Goal: Task Accomplishment & Management: Complete application form

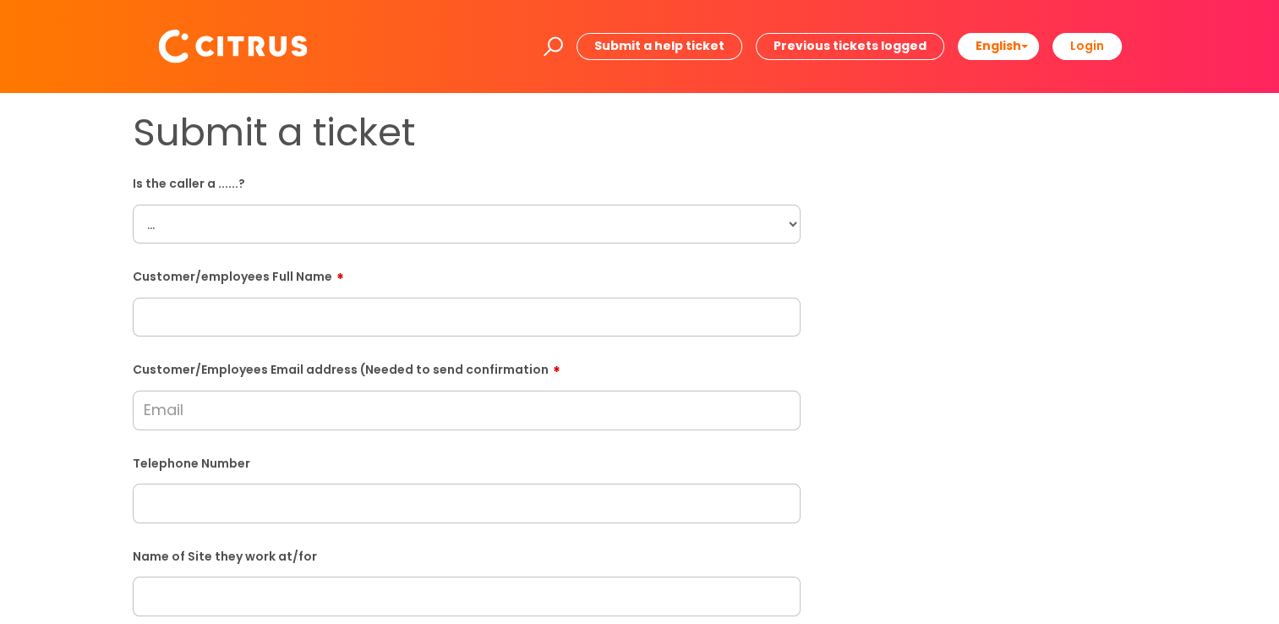
click at [772, 219] on select "... Citrus Customer Citrus Employee [DEMOGRAPHIC_DATA] Supplier" at bounding box center [467, 224] width 668 height 39
select select "Citrus Employee"
click at [133, 205] on select "... Citrus Customer Citrus Employee [DEMOGRAPHIC_DATA] Supplier" at bounding box center [467, 224] width 668 height 39
click at [99, 332] on div "Submit a ticket Is the caller a ......? ... Citrus Customer Citrus Employee [DE…" at bounding box center [639, 596] width 1245 height 973
drag, startPoint x: 500, startPoint y: 292, endPoint x: 480, endPoint y: 316, distance: 30.6
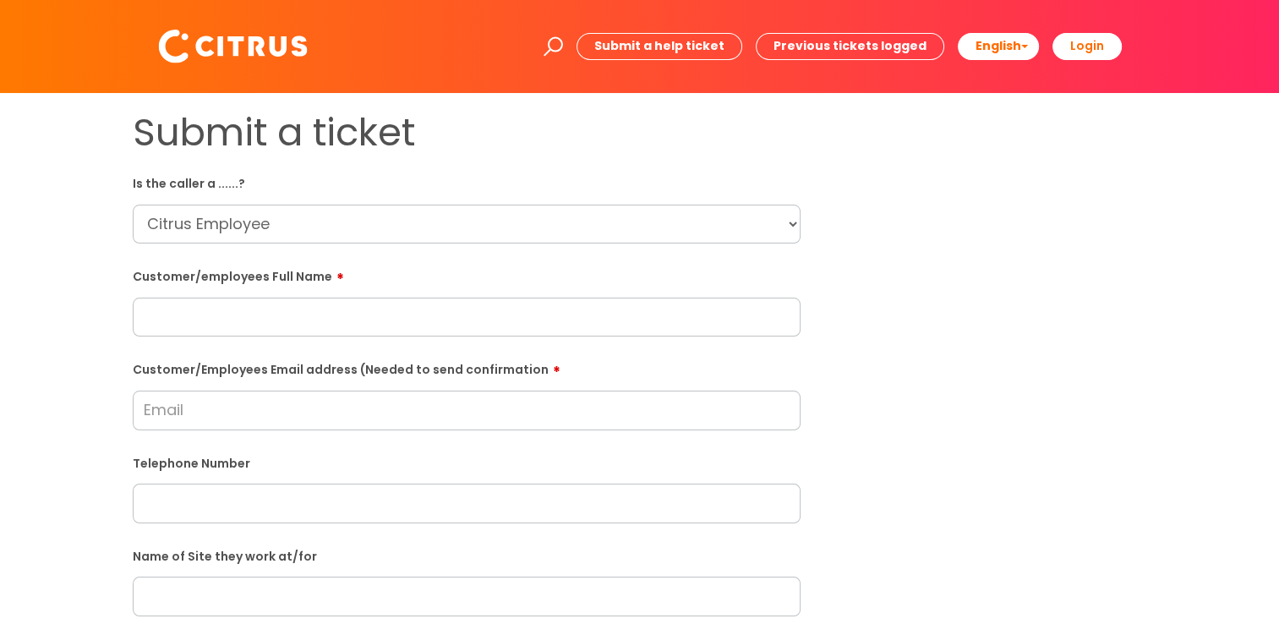
click at [499, 294] on div "Customer/employees Full Name" at bounding box center [467, 299] width 668 height 75
click at [478, 316] on input "text" at bounding box center [467, 317] width 668 height 39
paste input "[PERSON_NAME]"
type input "[PERSON_NAME]"
drag, startPoint x: 1005, startPoint y: 347, endPoint x: 1021, endPoint y: 357, distance: 19.0
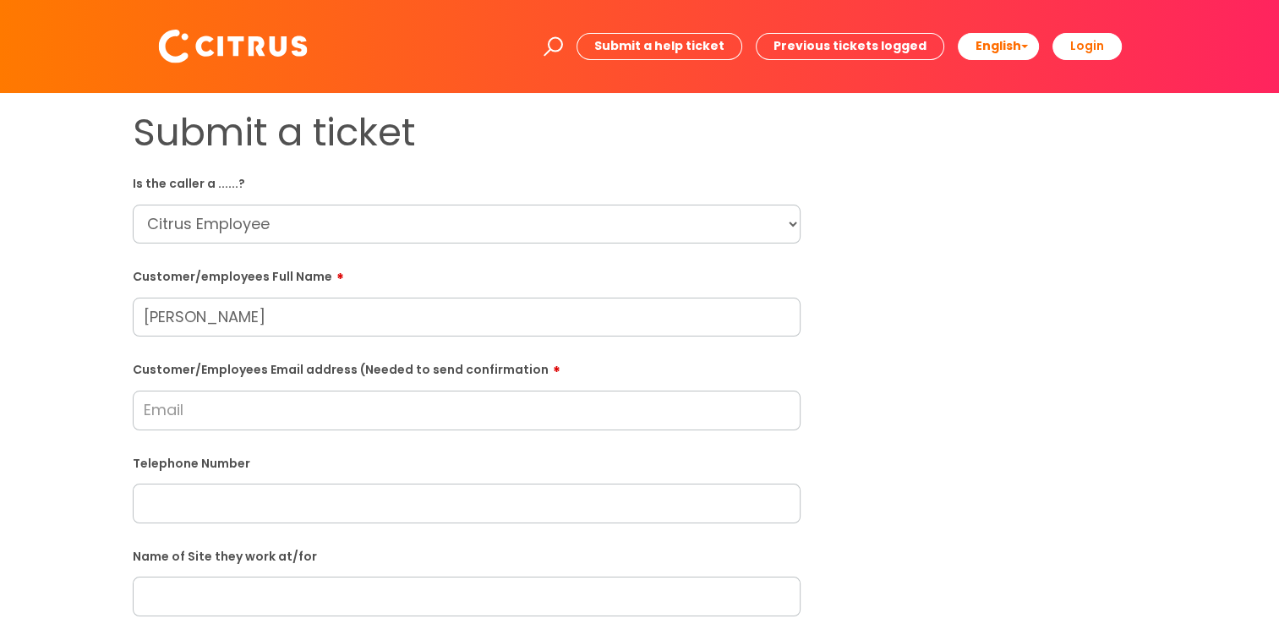
click at [1008, 350] on div "Submit a ticket Is the caller a ......? ... Citrus Customer Citrus Employee [DE…" at bounding box center [640, 596] width 1040 height 973
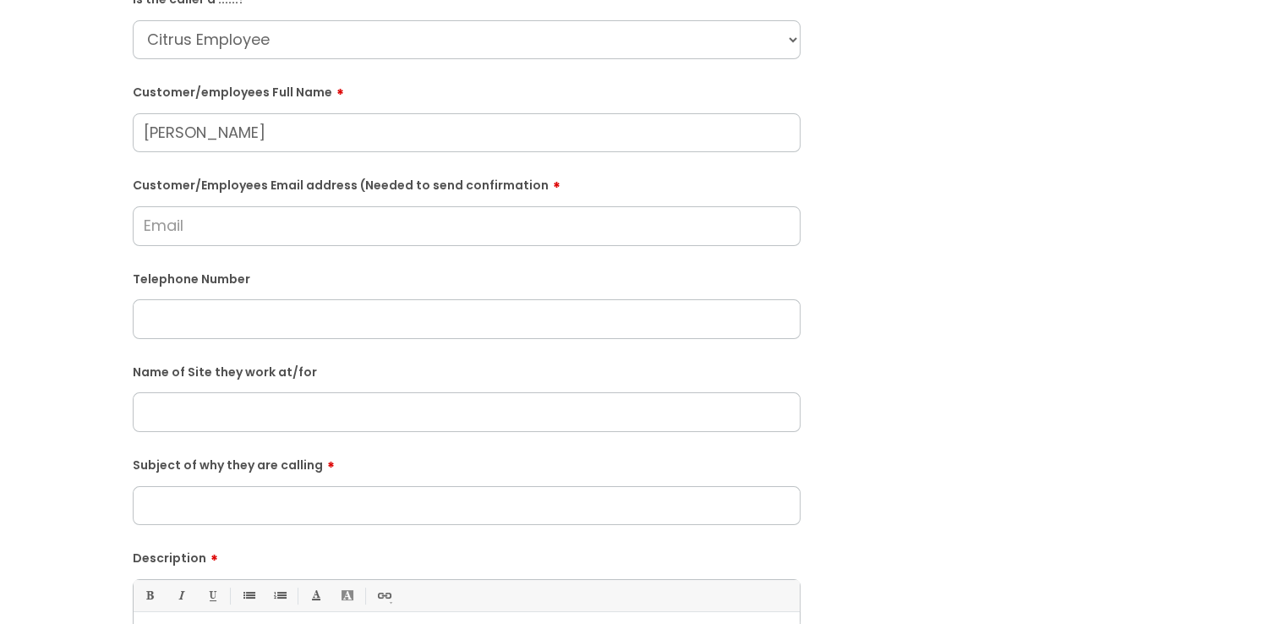
scroll to position [254, 0]
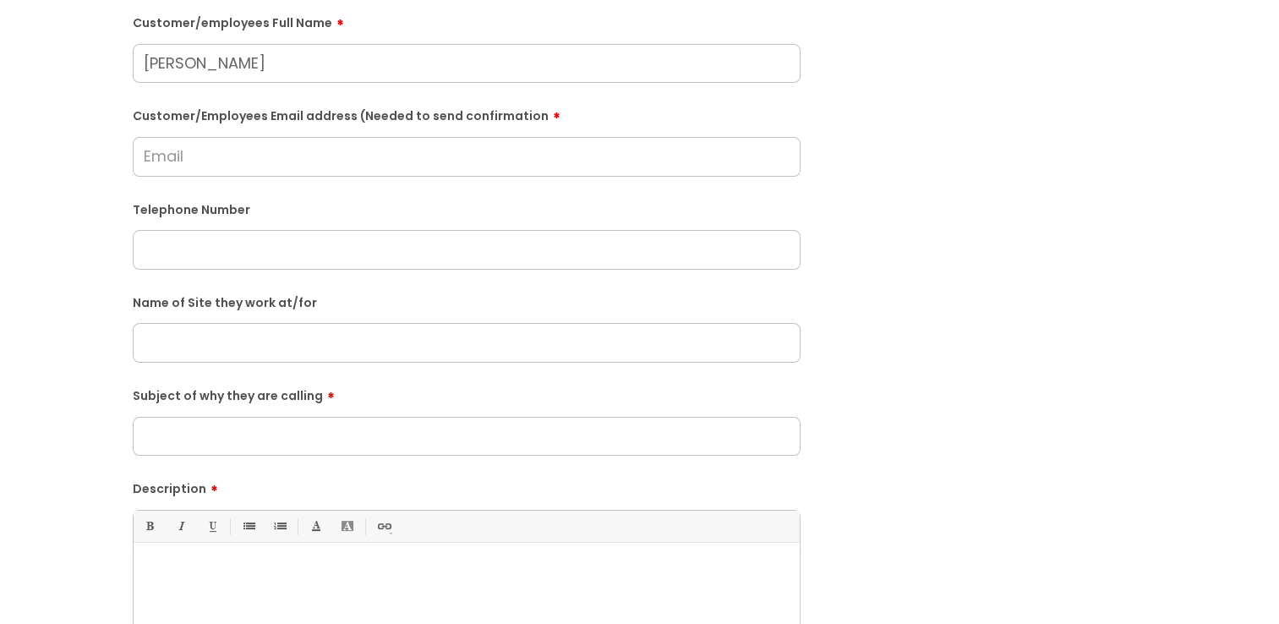
click at [365, 339] on input "text" at bounding box center [467, 342] width 668 height 39
type input "[PERSON_NAME] Nursery"
click at [37, 358] on div "Submit a ticket Is the caller a ......? ... Citrus Customer Citrus Employee [DE…" at bounding box center [639, 342] width 1245 height 973
click at [269, 254] on input "text" at bounding box center [467, 249] width 668 height 39
paste input "07566735611"
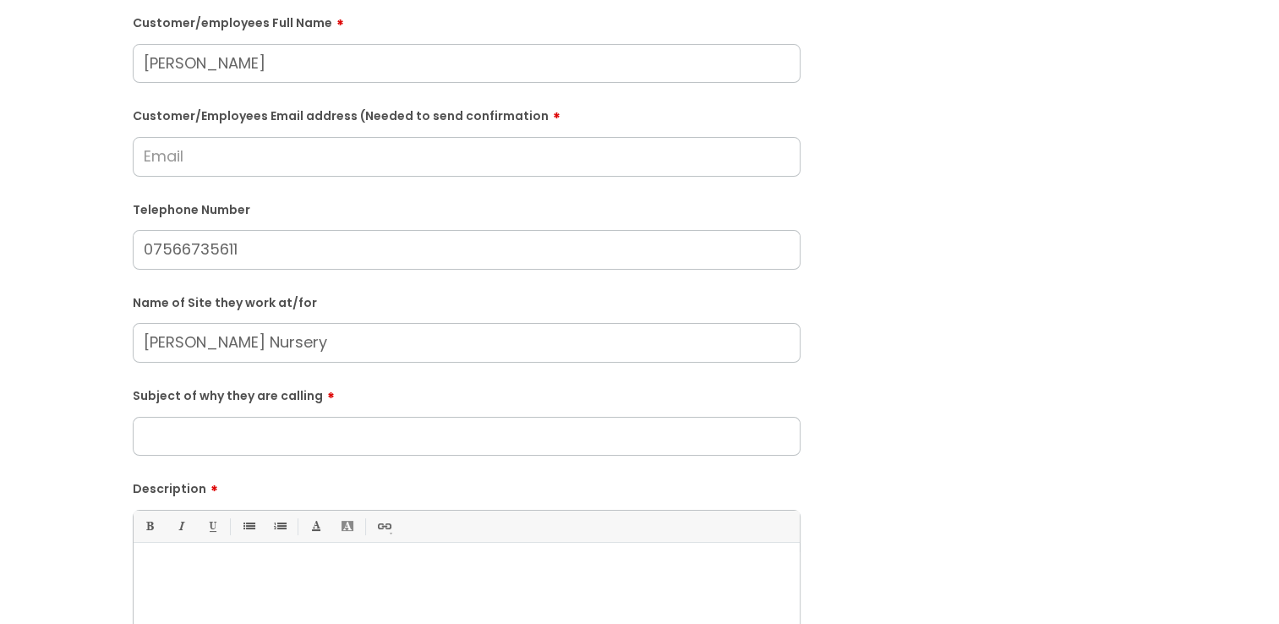
type input "07566735611"
click at [74, 238] on div "Submit a ticket Is the caller a ......? ... Citrus Customer Citrus Employee [DE…" at bounding box center [639, 342] width 1245 height 973
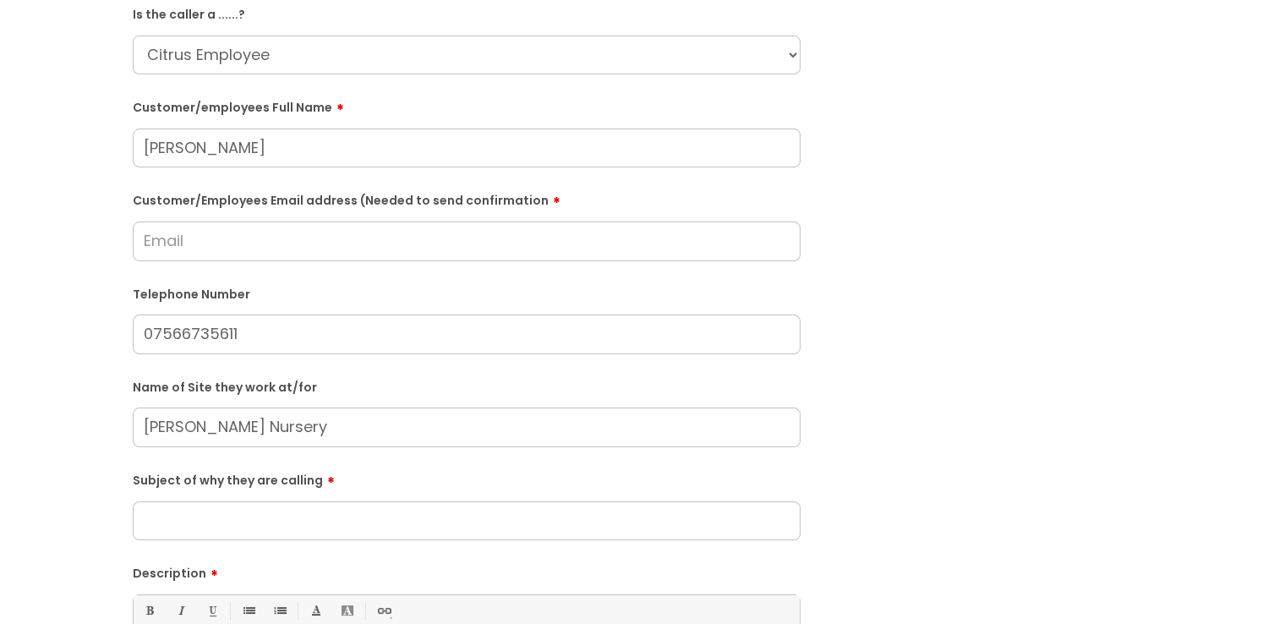
click at [205, 245] on input "Customer/Employees Email address (Needed to send confirmation" at bounding box center [467, 240] width 668 height 39
type input "a"
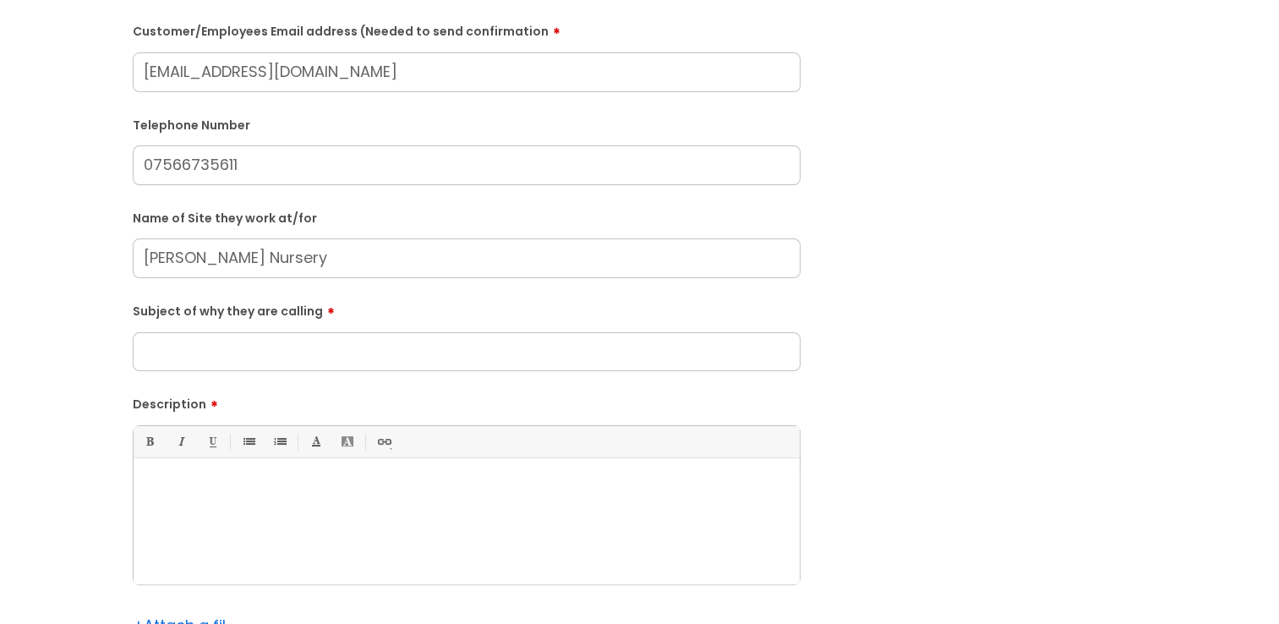
scroll to position [254, 0]
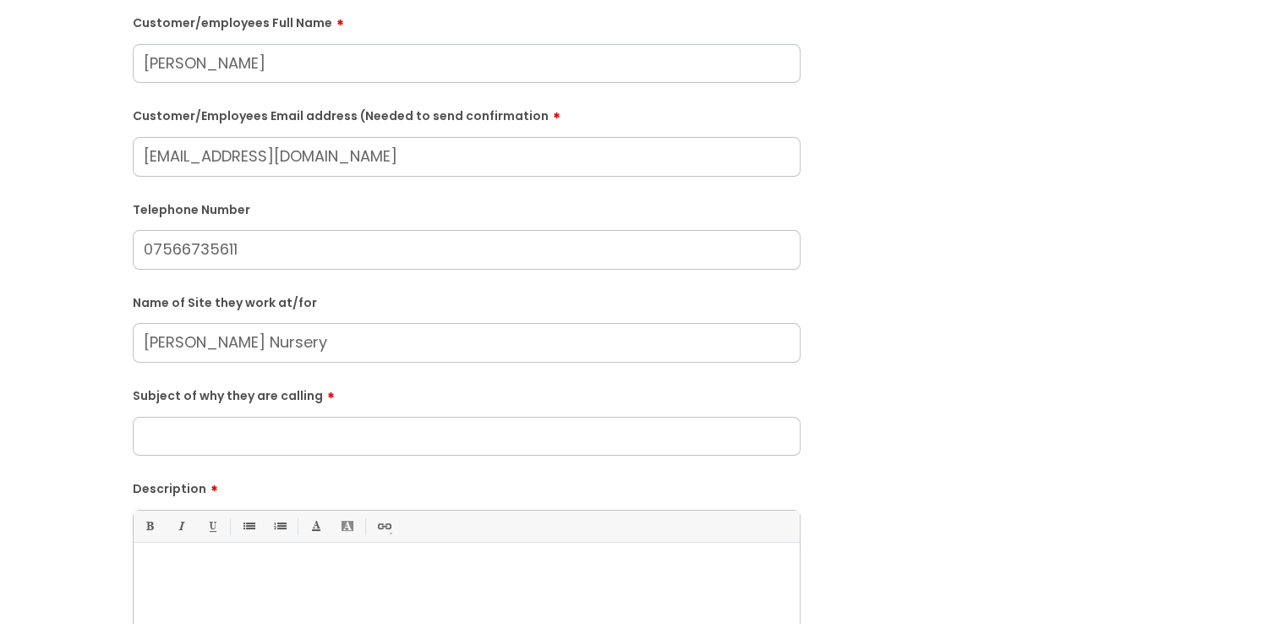
click at [188, 154] on input "[EMAIL_ADDRESS][DOMAIN_NAME]" at bounding box center [467, 156] width 668 height 39
type input "[EMAIL_ADDRESS][DOMAIN_NAME]"
click at [38, 225] on div "Submit a ticket Is the caller a ......? ... Citrus Customer Citrus Employee [DE…" at bounding box center [639, 342] width 1245 height 973
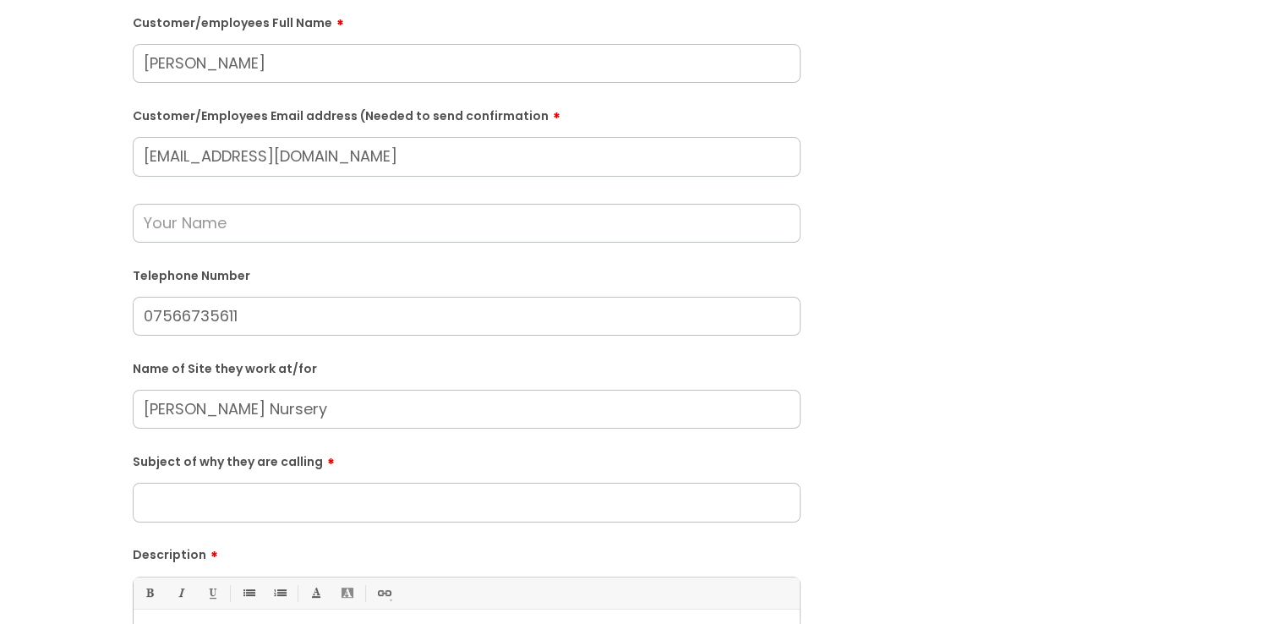
drag, startPoint x: 223, startPoint y: 68, endPoint x: 46, endPoint y: 69, distance: 177.5
click at [46, 69] on div "Submit a ticket Is the caller a ......? ... Citrus Customer Citrus Employee [DE…" at bounding box center [639, 376] width 1245 height 1040
click at [176, 235] on input "text" at bounding box center [467, 223] width 668 height 39
paste input "[PERSON_NAME]"
type input "[PERSON_NAME]"
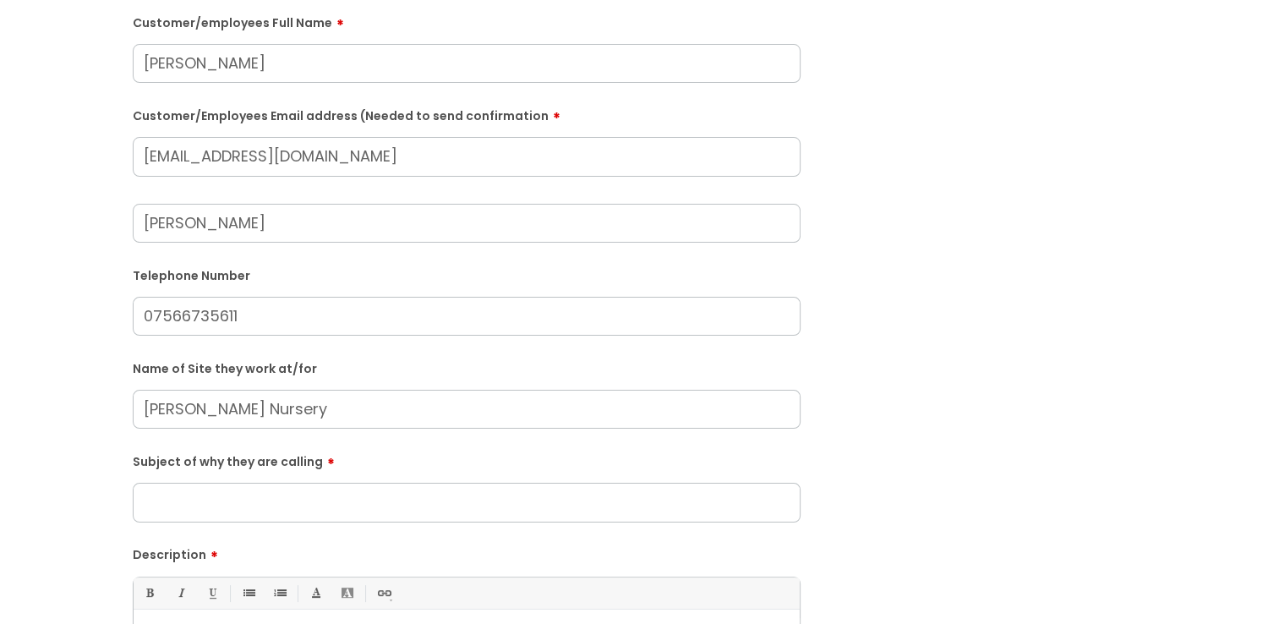
click at [55, 226] on div "Submit a ticket Is the caller a ......? ... Citrus Customer Citrus Employee [DE…" at bounding box center [639, 376] width 1245 height 1040
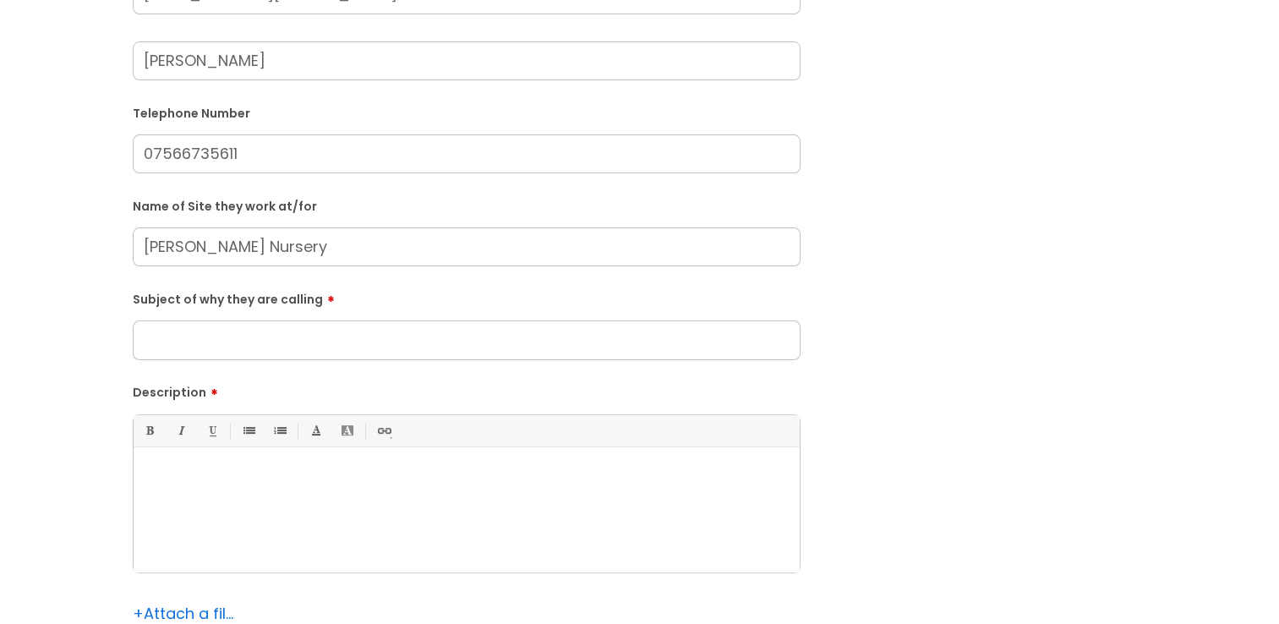
scroll to position [423, 0]
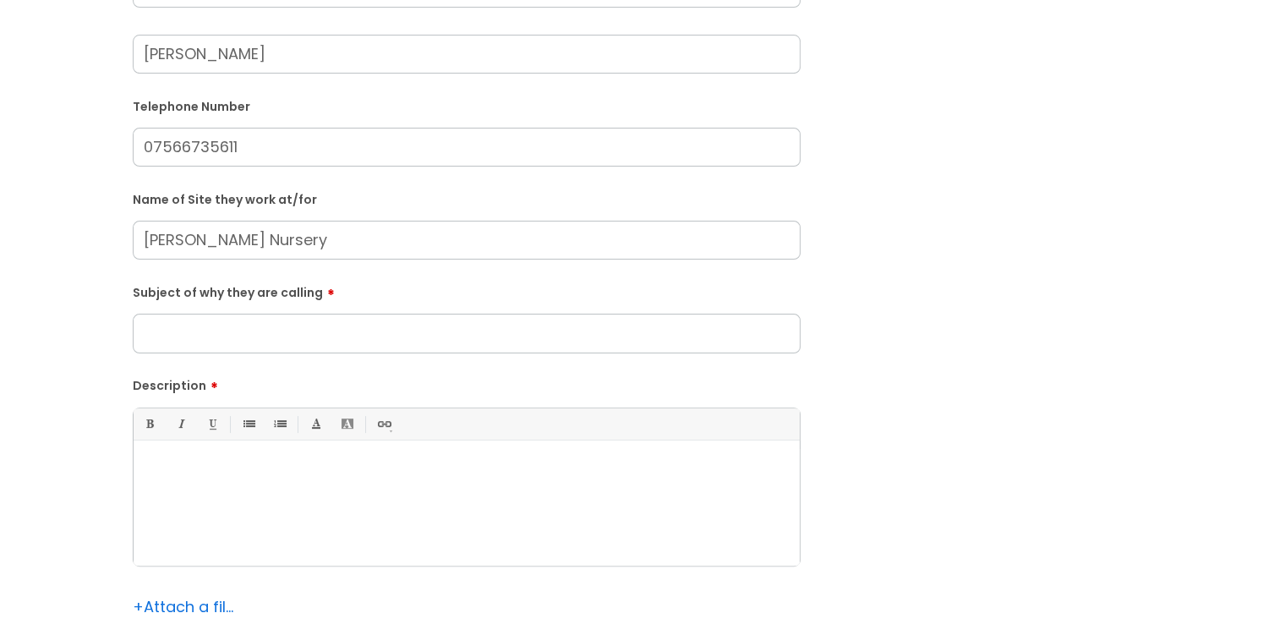
click at [183, 331] on input "Subject of why they are calling" at bounding box center [467, 333] width 668 height 39
type input "Unable to locate site."
click at [218, 451] on div at bounding box center [467, 507] width 666 height 117
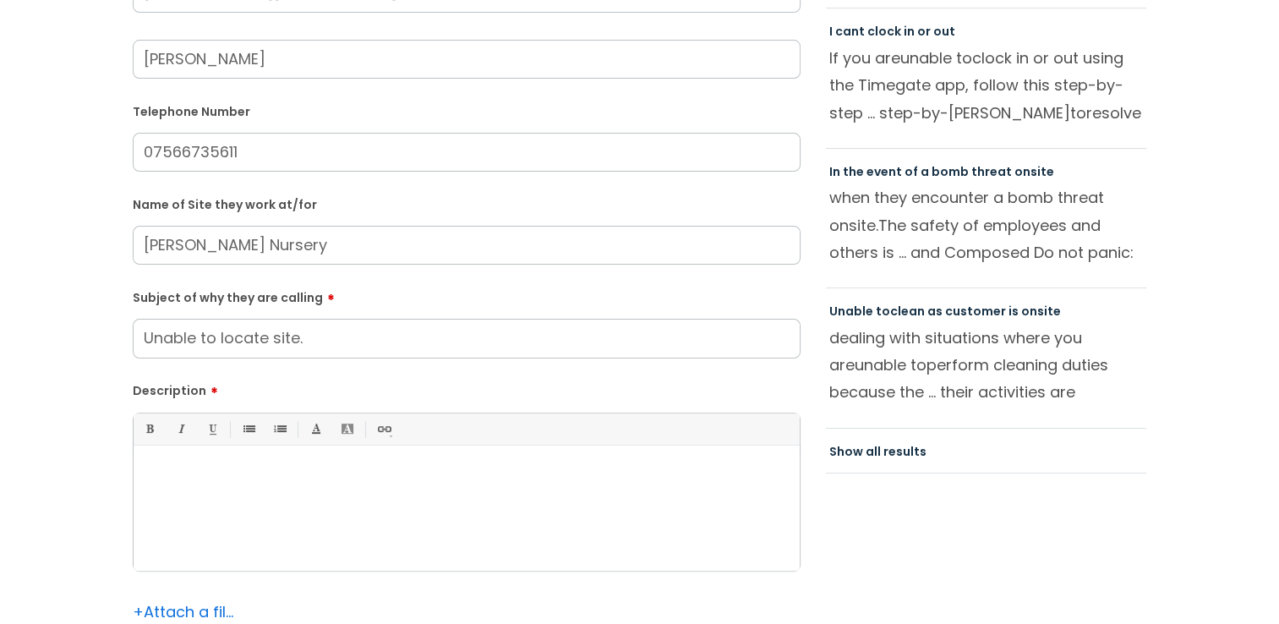
scroll to position [507, 0]
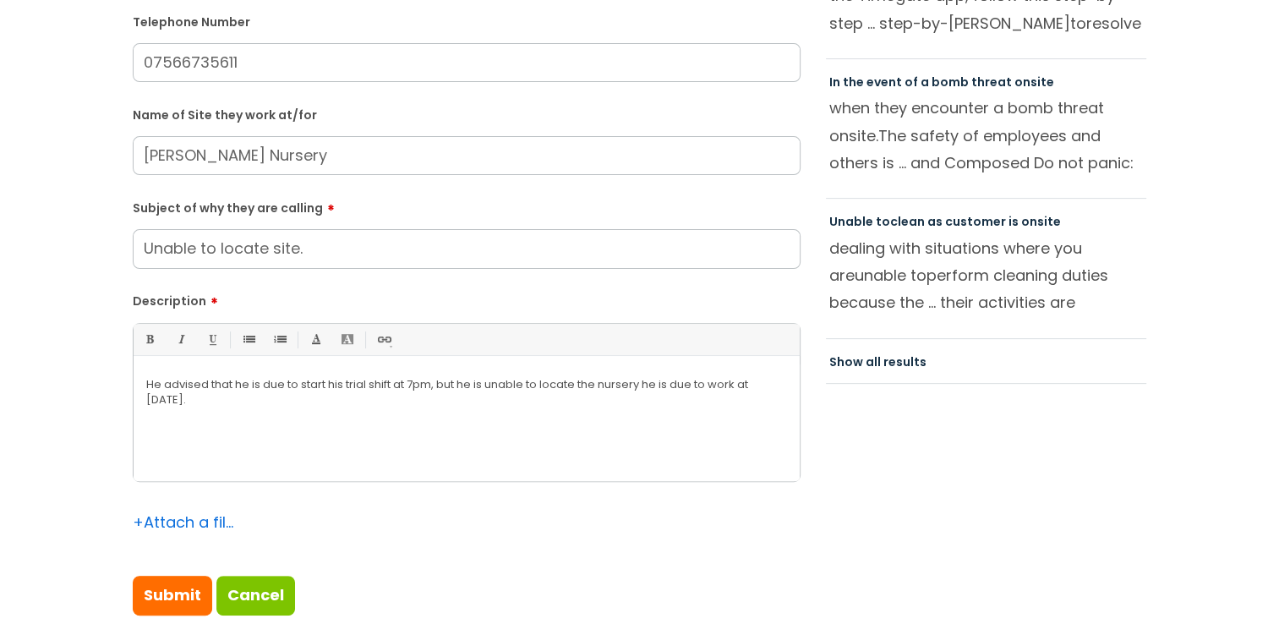
click at [179, 593] on input "Submit" at bounding box center [172, 595] width 79 height 39
type input "Please Wait..."
